Goal: Book appointment/travel/reservation

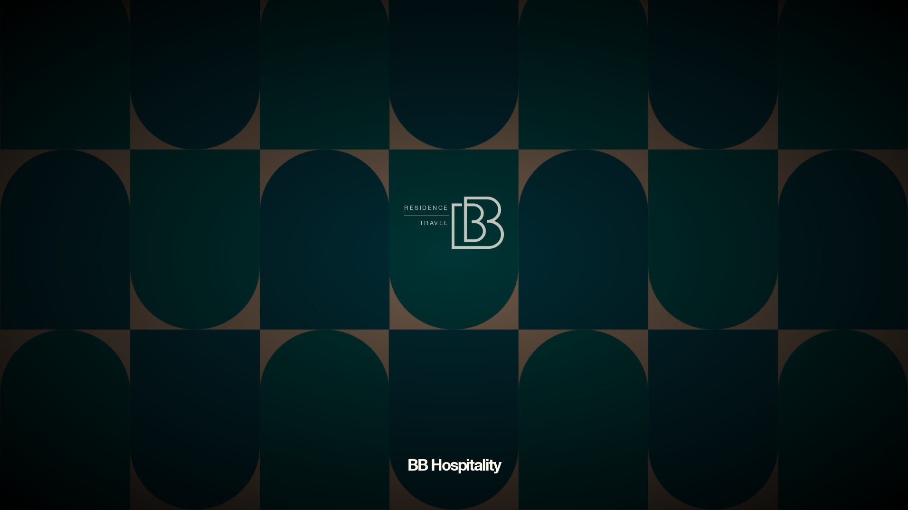
click at [484, 210] on img at bounding box center [478, 223] width 52 height 52
click at [446, 463] on h1 "BB hospitality" at bounding box center [455, 465] width 94 height 24
click at [438, 226] on span "travel" at bounding box center [426, 223] width 45 height 15
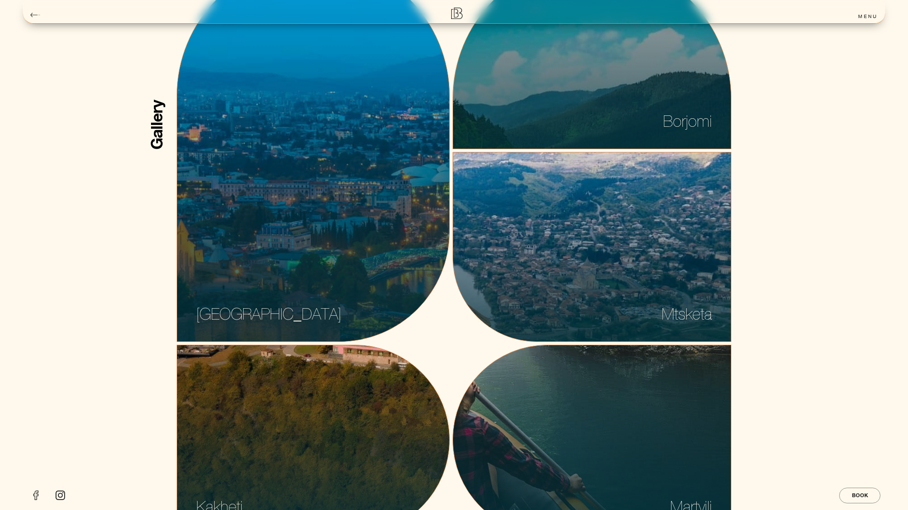
scroll to position [1093, 0]
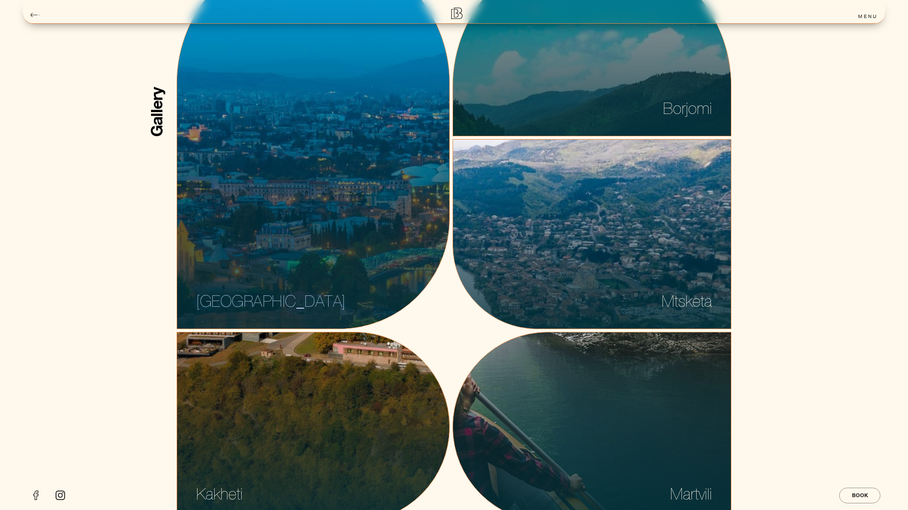
click at [300, 228] on button "[GEOGRAPHIC_DATA]" at bounding box center [313, 137] width 273 height 383
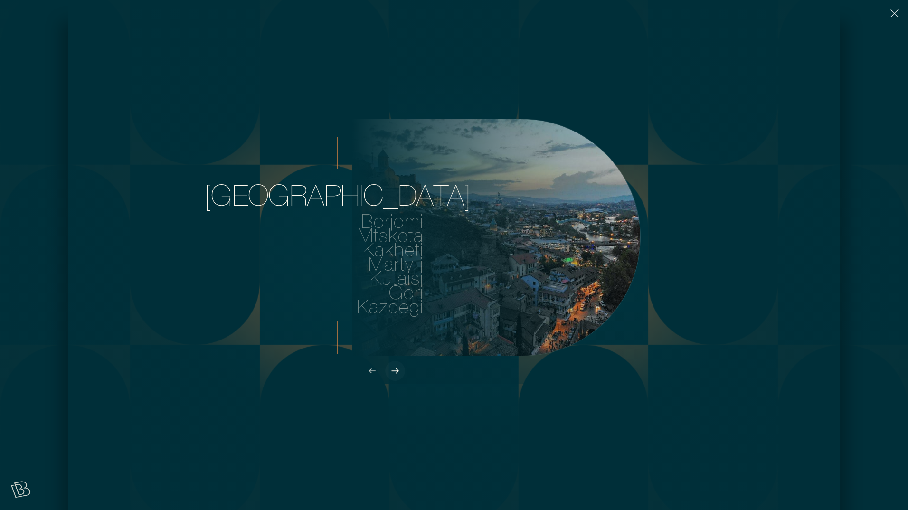
click at [397, 378] on button at bounding box center [395, 371] width 20 height 20
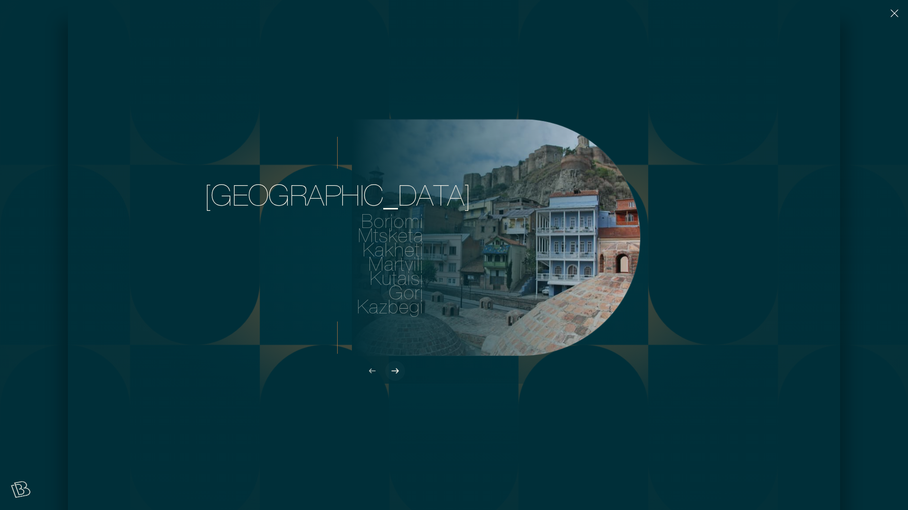
click at [397, 378] on button at bounding box center [395, 371] width 20 height 20
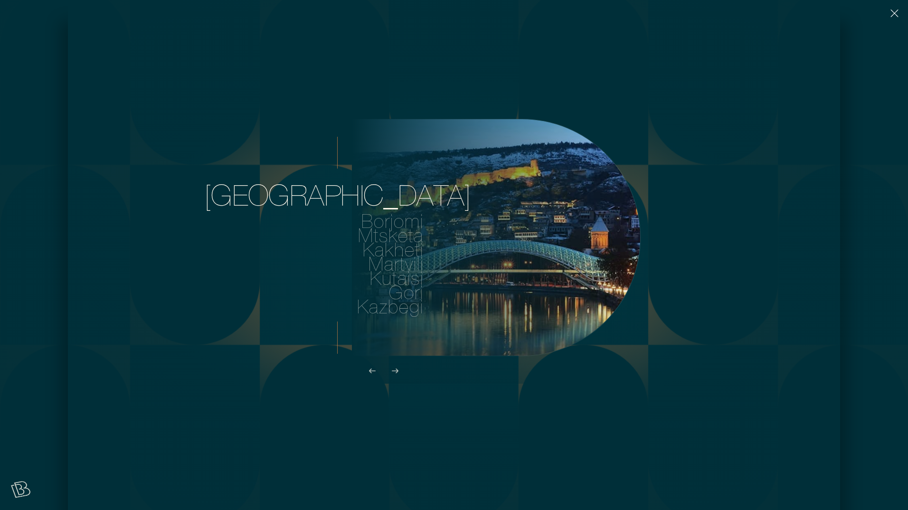
click at [897, 16] on img "button" at bounding box center [895, 14] width 8 height 8
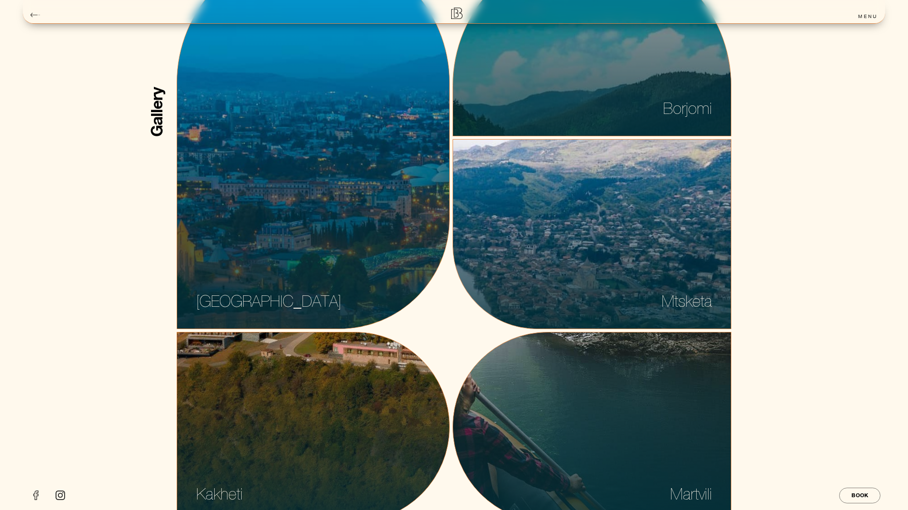
click at [847, 495] on link "book" at bounding box center [860, 496] width 42 height 16
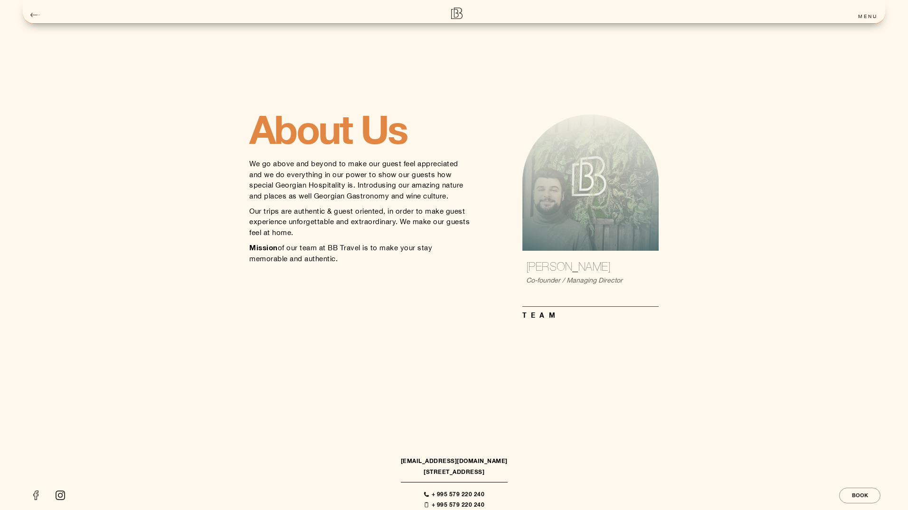
scroll to position [3088, 0]
